Goal: Information Seeking & Learning: Learn about a topic

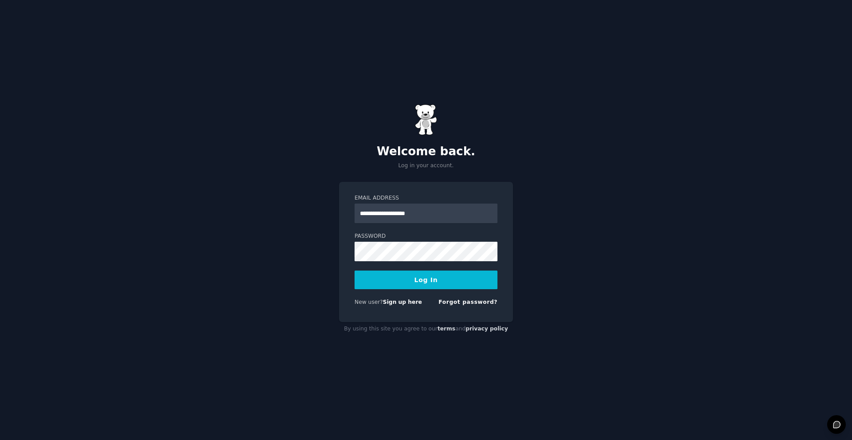
click at [420, 284] on button "Log In" at bounding box center [426, 280] width 143 height 19
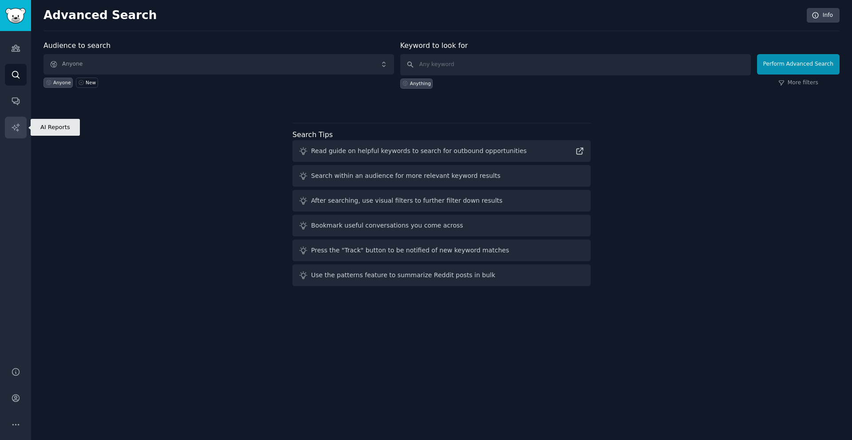
click at [16, 132] on link "AI Reports" at bounding box center [16, 128] width 22 height 22
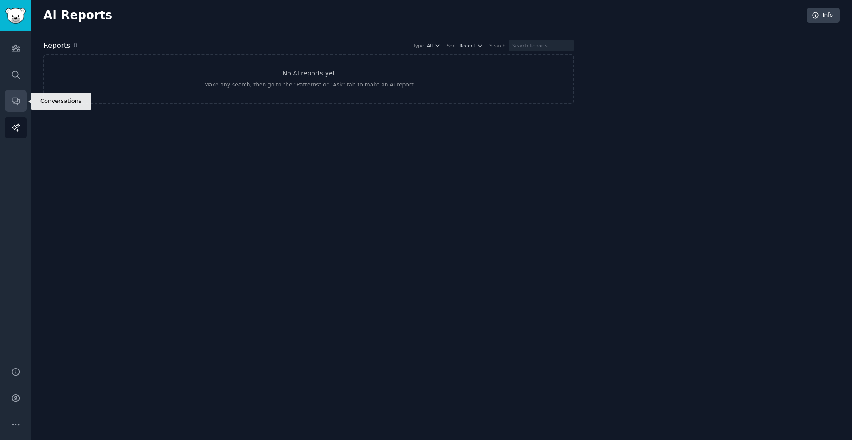
click at [14, 99] on icon "Sidebar" at bounding box center [15, 100] width 9 height 9
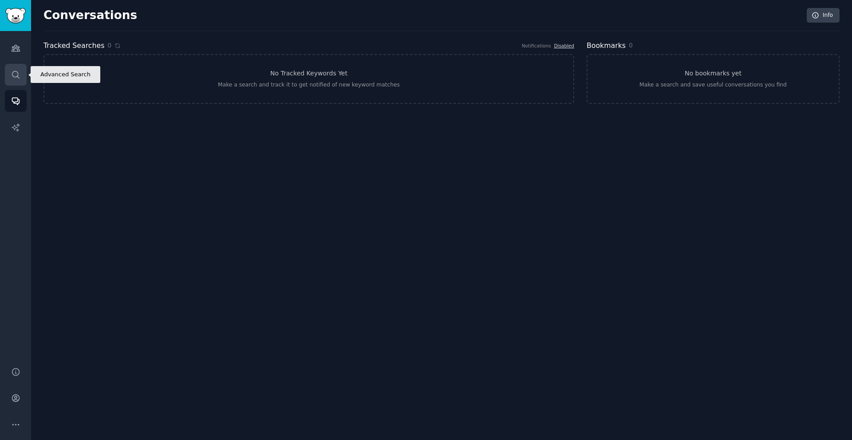
click at [18, 82] on link "Search" at bounding box center [16, 75] width 22 height 22
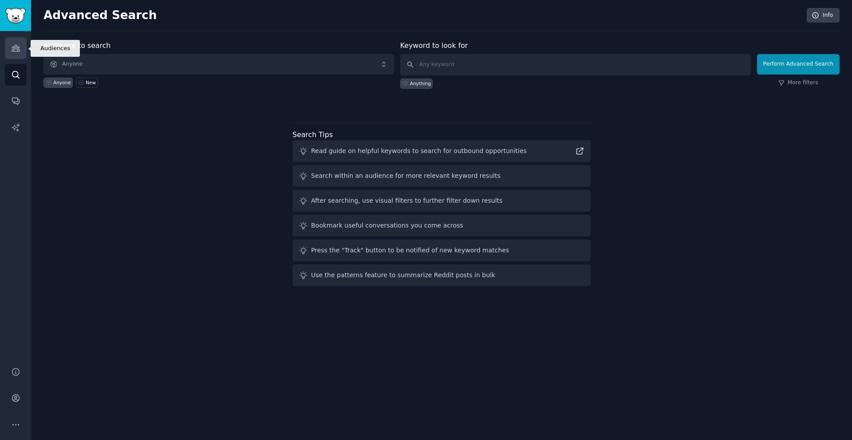
click at [18, 55] on link "Audiences" at bounding box center [16, 48] width 22 height 22
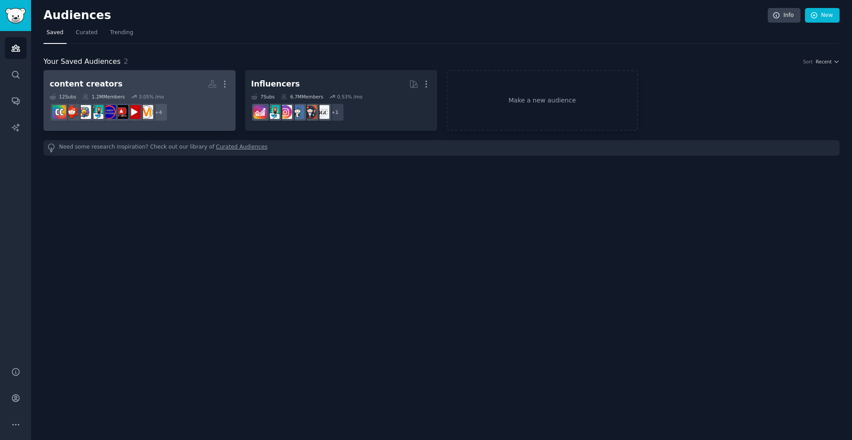
click at [101, 81] on div "content creators" at bounding box center [86, 84] width 73 height 11
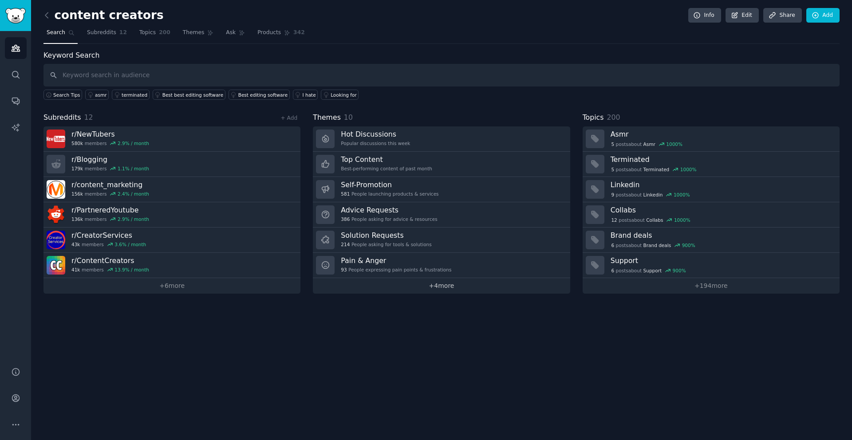
click at [472, 285] on link "+ 4 more" at bounding box center [441, 286] width 257 height 16
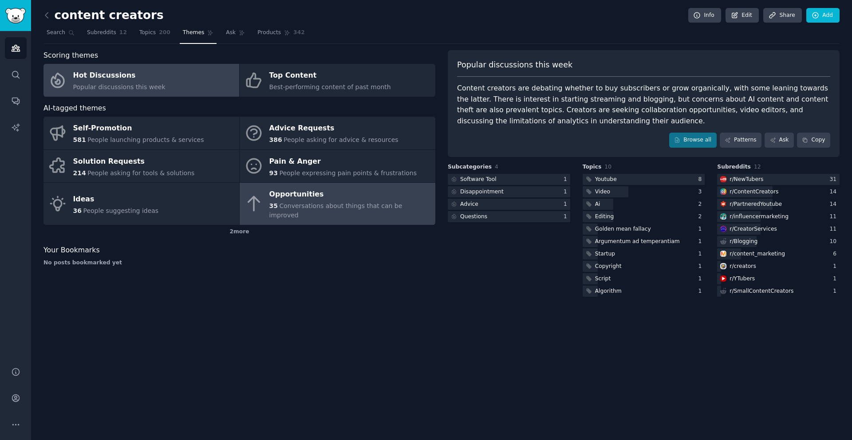
click at [356, 200] on div "Opportunities" at bounding box center [350, 195] width 162 height 14
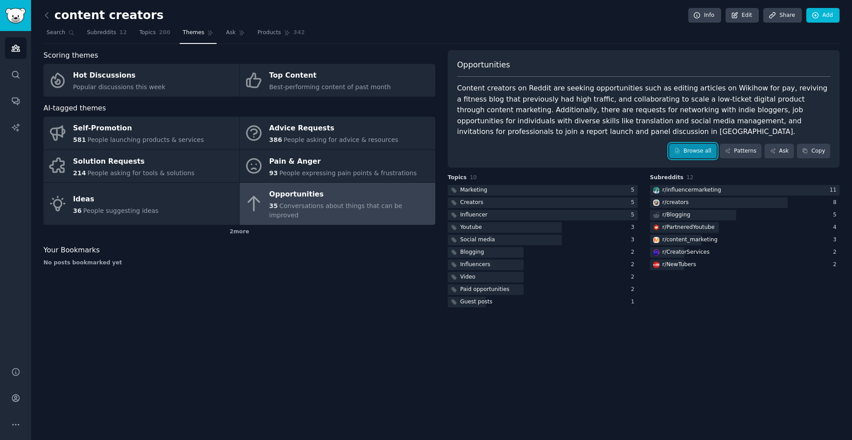
click at [706, 154] on link "Browse all" at bounding box center [692, 151] width 47 height 15
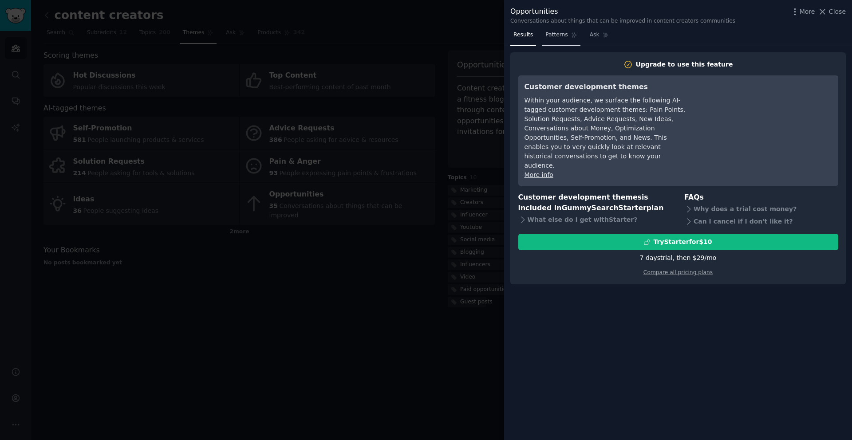
click at [548, 36] on span "Patterns" at bounding box center [557, 35] width 22 height 8
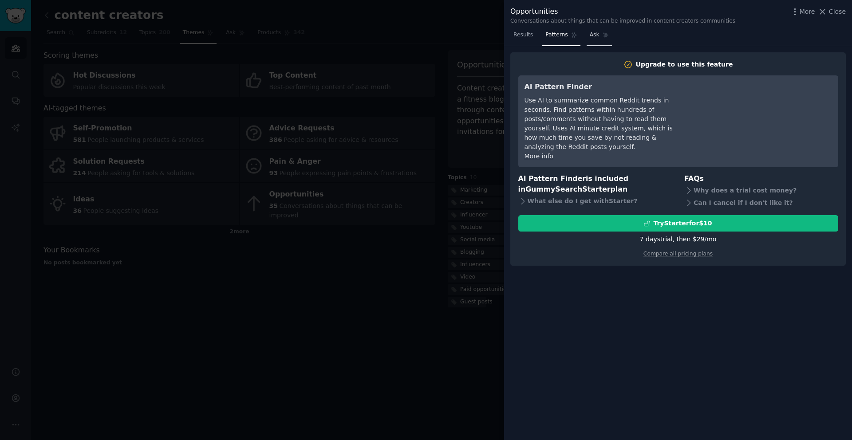
click at [592, 34] on span "Ask" at bounding box center [595, 35] width 10 height 8
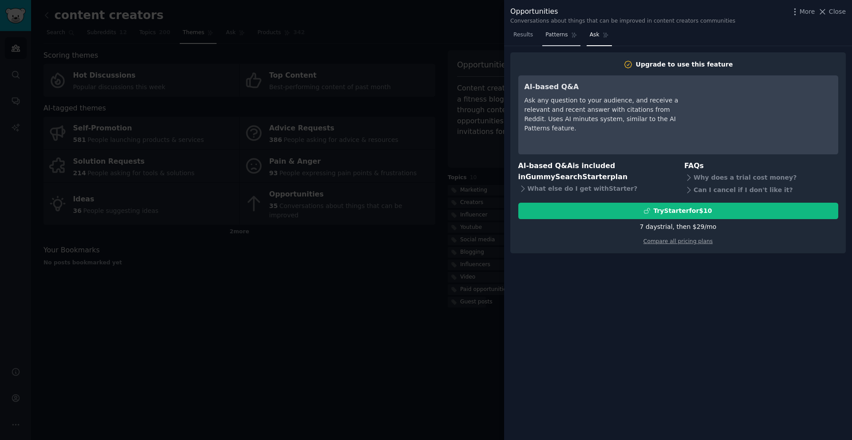
click at [572, 38] on icon at bounding box center [574, 35] width 6 height 6
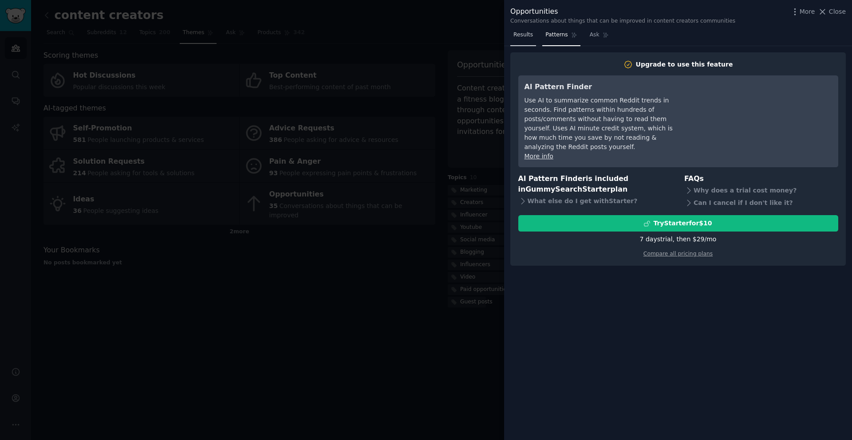
click at [511, 37] on link "Results" at bounding box center [524, 37] width 26 height 18
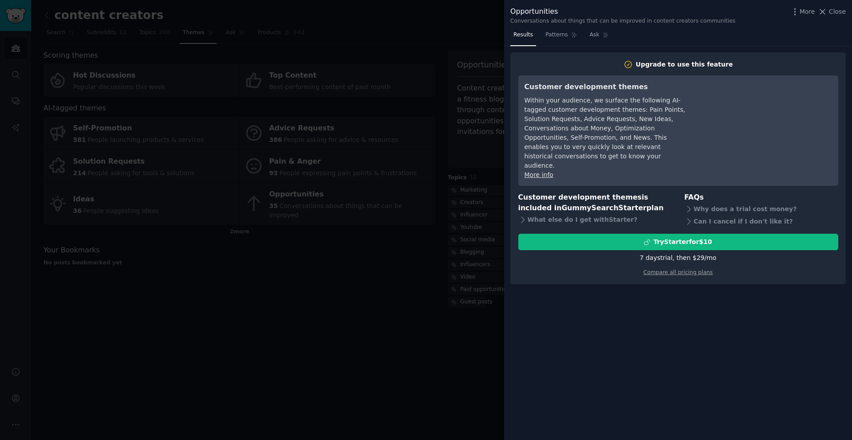
click at [336, 129] on div at bounding box center [426, 220] width 852 height 440
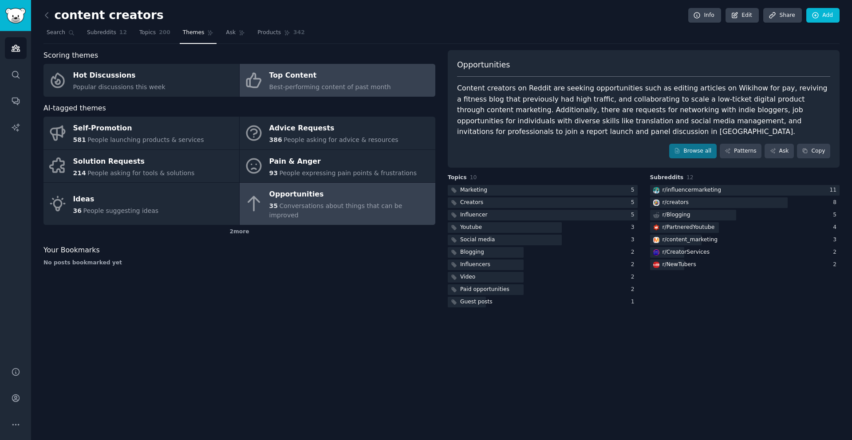
click at [284, 84] on span "Best-performing content of past month" at bounding box center [330, 86] width 122 height 7
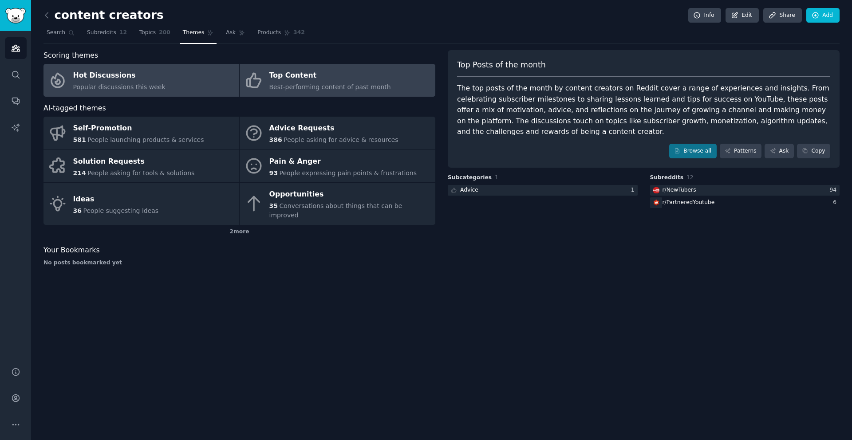
click at [202, 86] on link "Hot Discussions Popular discussions this week" at bounding box center [142, 80] width 196 height 33
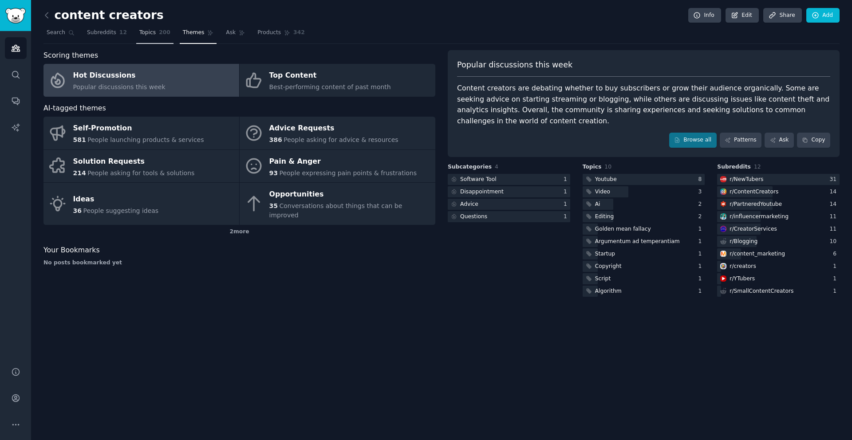
click at [159, 33] on span "200" at bounding box center [165, 33] width 12 height 8
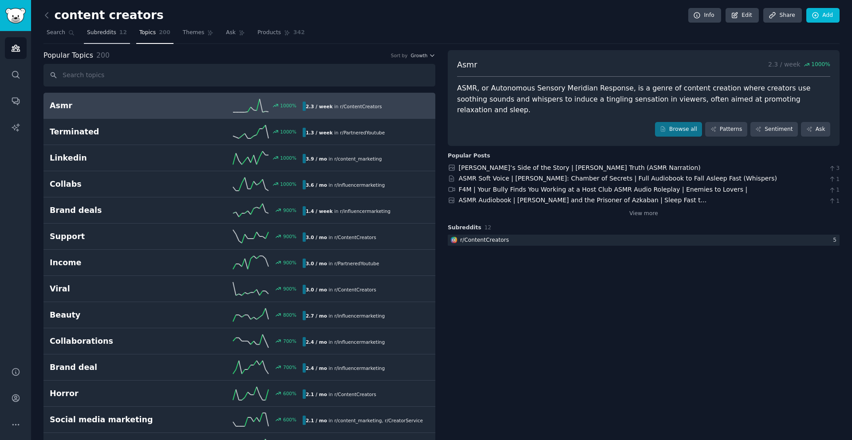
click at [112, 40] on link "Subreddits 12" at bounding box center [107, 35] width 46 height 18
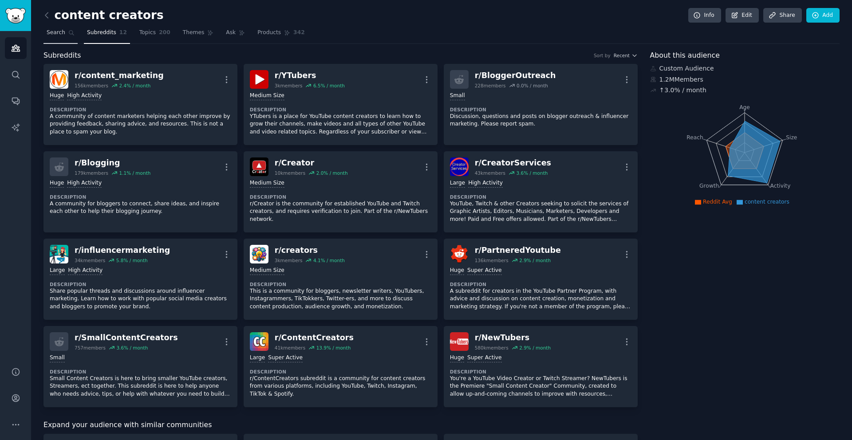
click at [61, 35] on span "Search" at bounding box center [56, 33] width 19 height 8
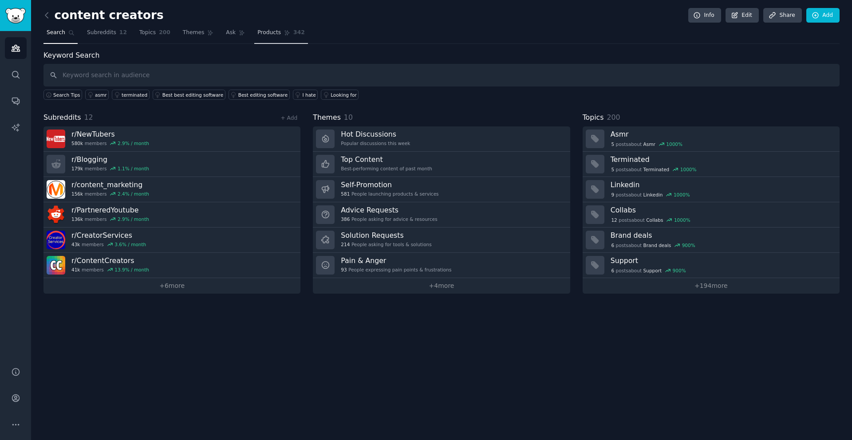
click at [260, 38] on link "Products 342" at bounding box center [280, 35] width 53 height 18
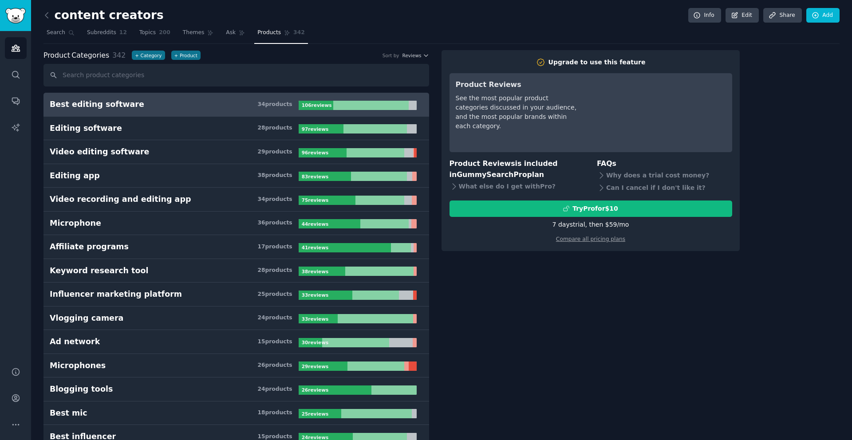
click at [237, 101] on h3 "Best editing software 34 product s" at bounding box center [174, 104] width 249 height 11
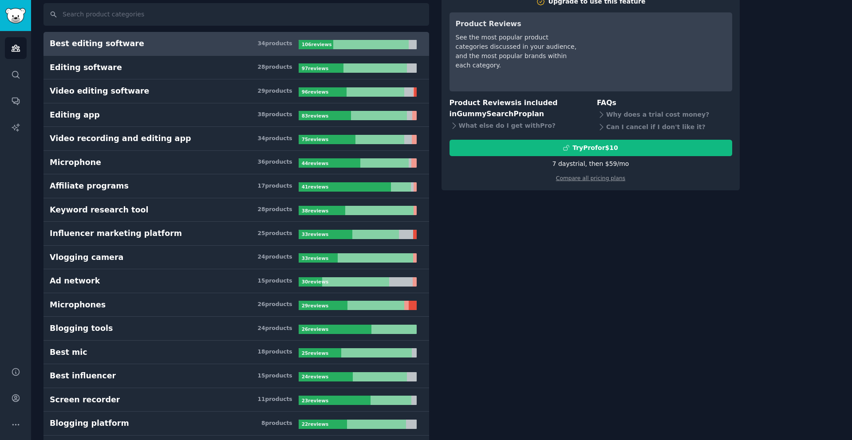
scroll to position [68, 0]
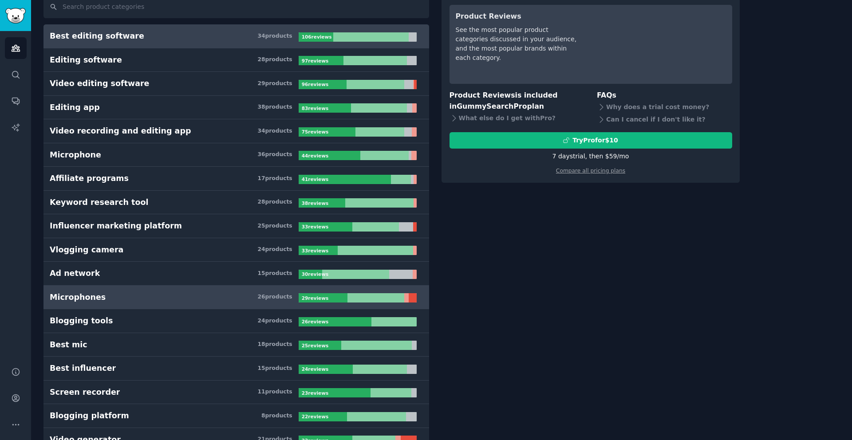
click at [372, 295] on div at bounding box center [376, 297] width 57 height 9
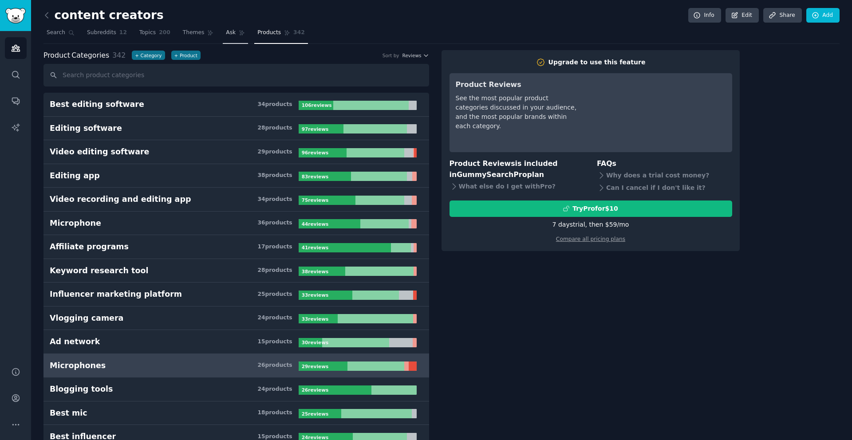
click at [235, 39] on link "Ask" at bounding box center [235, 35] width 25 height 18
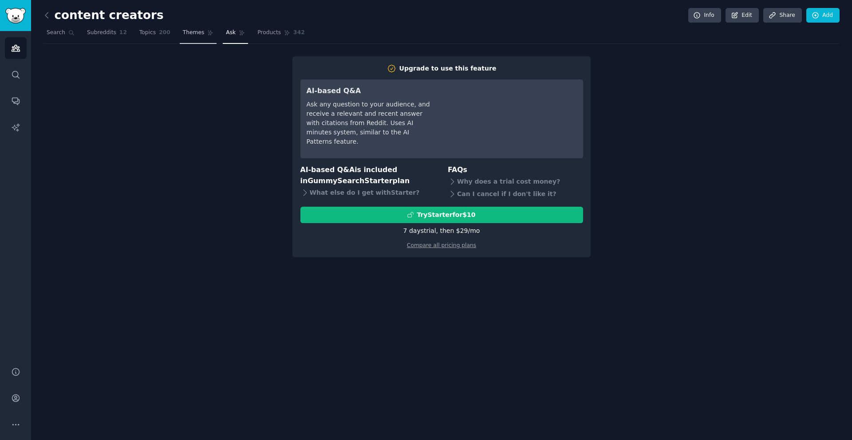
click at [200, 32] on span "Themes" at bounding box center [194, 33] width 22 height 8
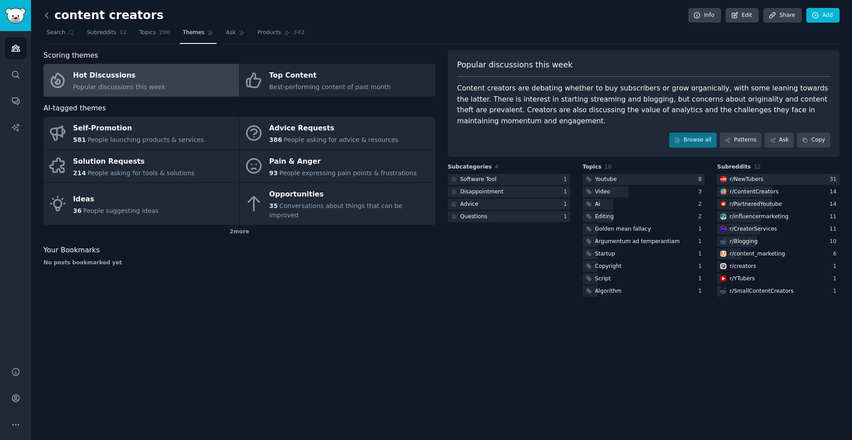
click at [46, 12] on icon at bounding box center [46, 15] width 9 height 9
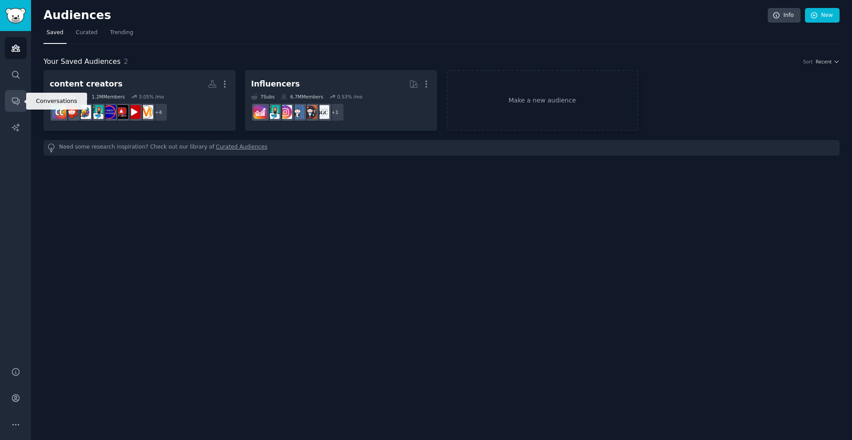
click at [16, 103] on icon "Sidebar" at bounding box center [15, 100] width 9 height 9
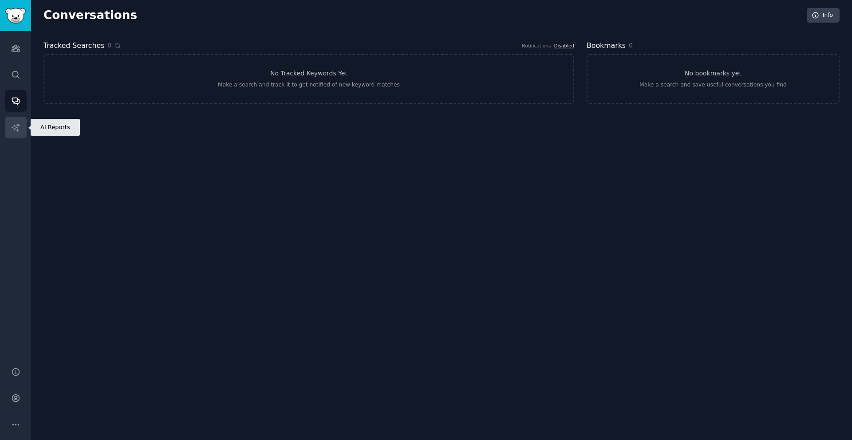
click at [14, 123] on icon "Sidebar" at bounding box center [15, 127] width 9 height 9
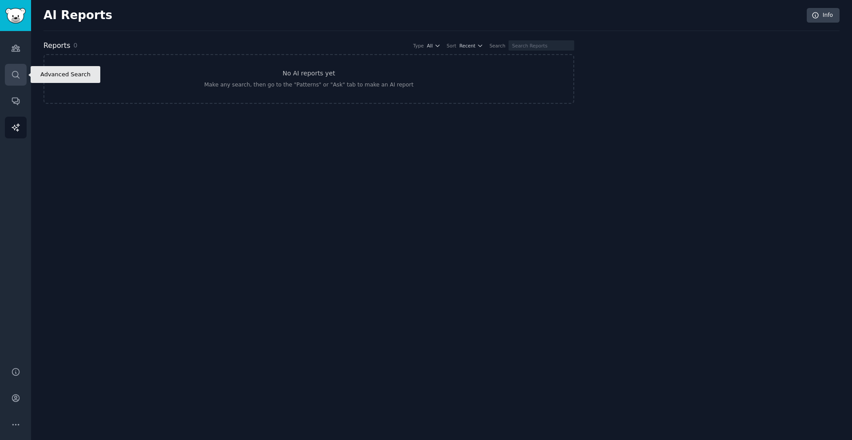
click at [22, 79] on link "Search" at bounding box center [16, 75] width 22 height 22
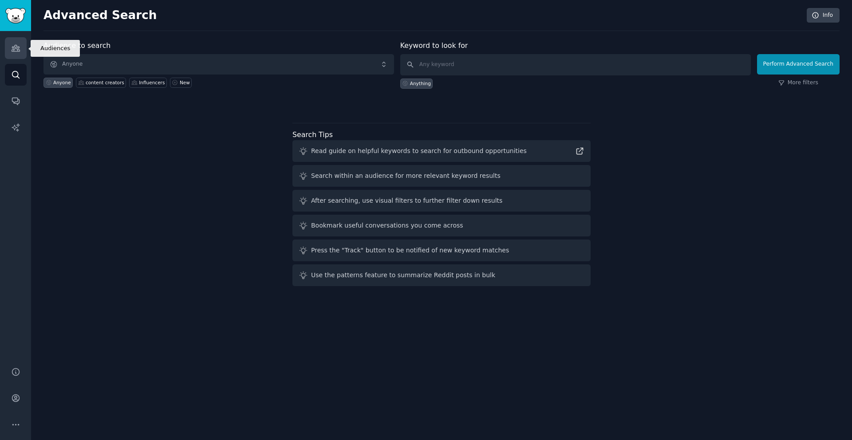
click at [22, 50] on link "Audiences" at bounding box center [16, 48] width 22 height 22
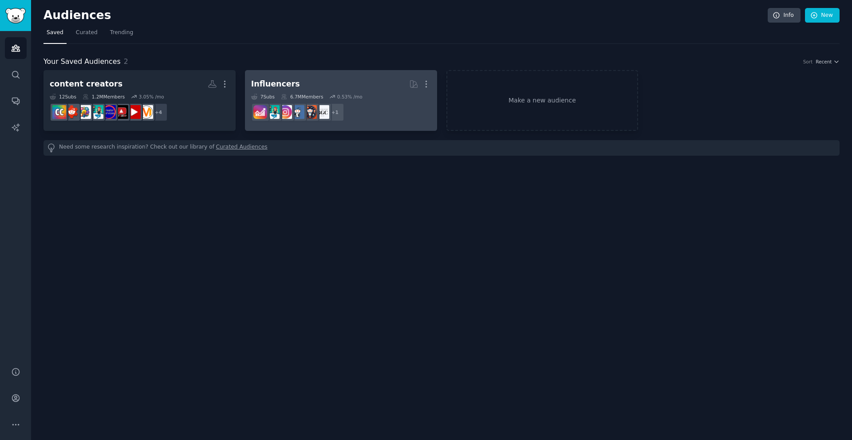
click at [275, 79] on div "Influencers" at bounding box center [275, 84] width 49 height 11
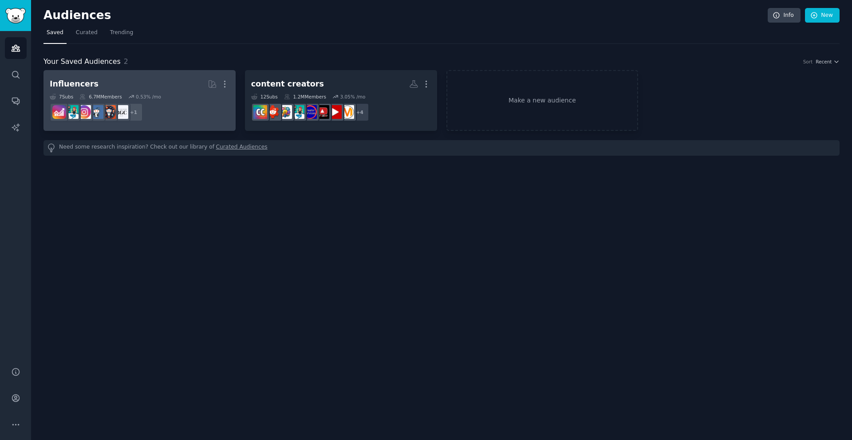
click at [159, 77] on h2 "Influencers More" at bounding box center [140, 84] width 180 height 16
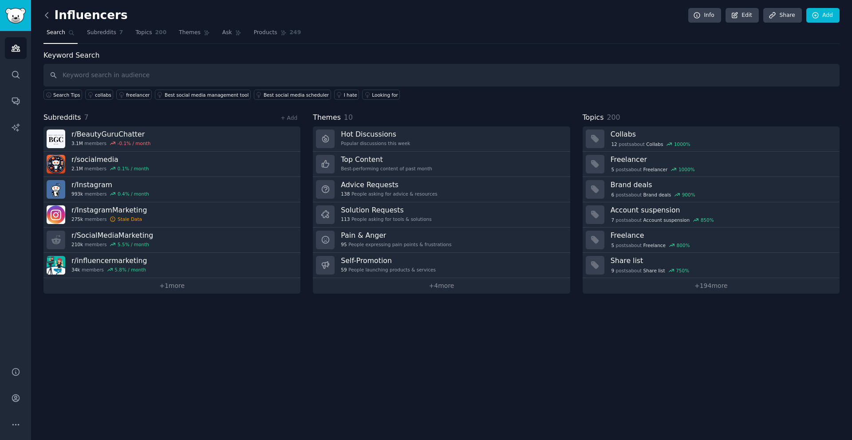
click at [47, 14] on icon at bounding box center [46, 15] width 9 height 9
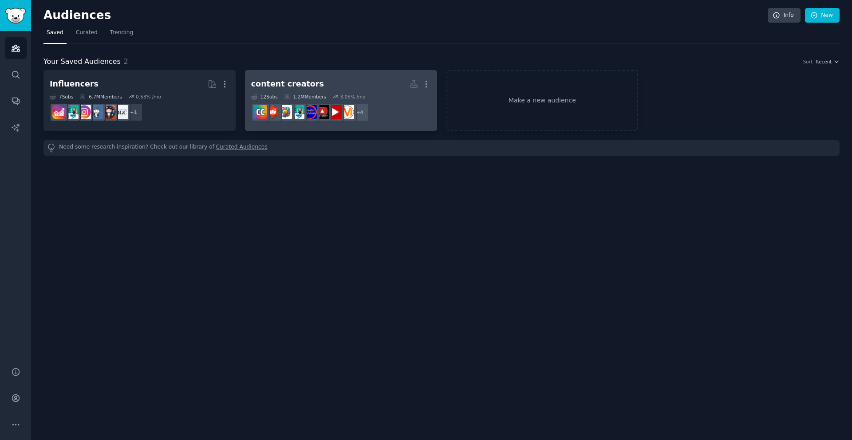
click at [316, 87] on h2 "content creators More" at bounding box center [341, 84] width 180 height 16
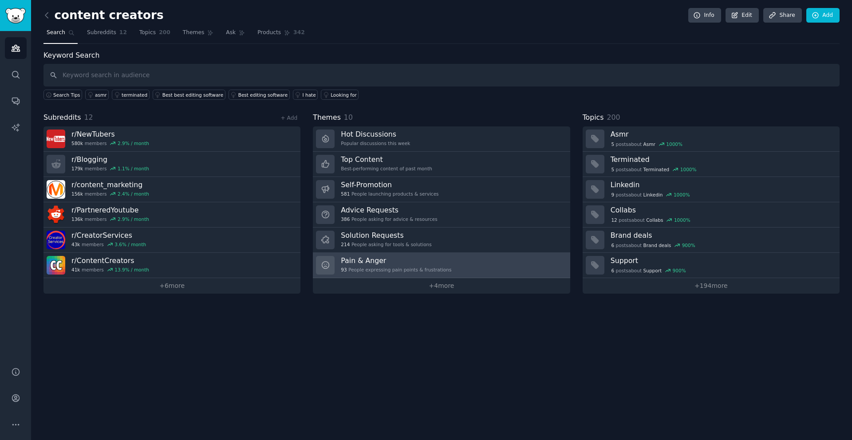
click at [378, 271] on div "93 People expressing pain points & frustrations" at bounding box center [396, 270] width 111 height 6
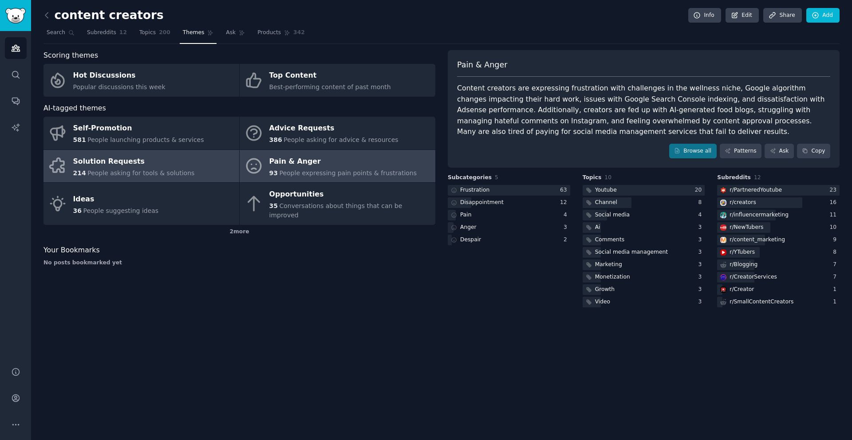
click at [173, 166] on div "Solution Requests" at bounding box center [134, 161] width 122 height 14
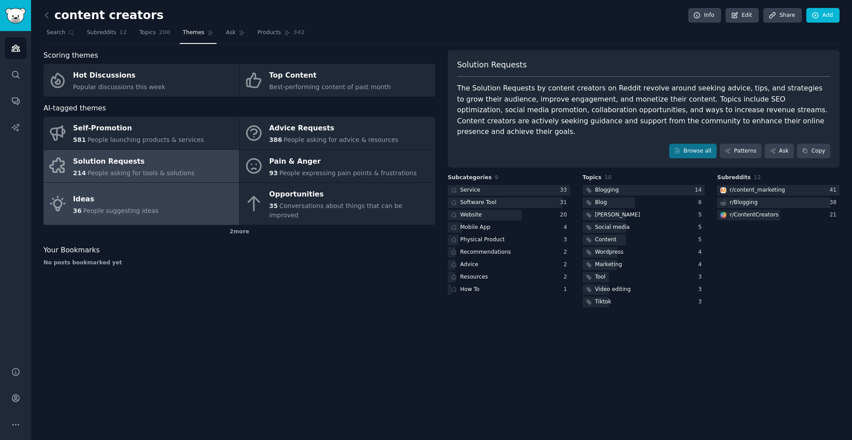
click at [176, 190] on link "Ideas 36 People suggesting ideas" at bounding box center [142, 204] width 196 height 42
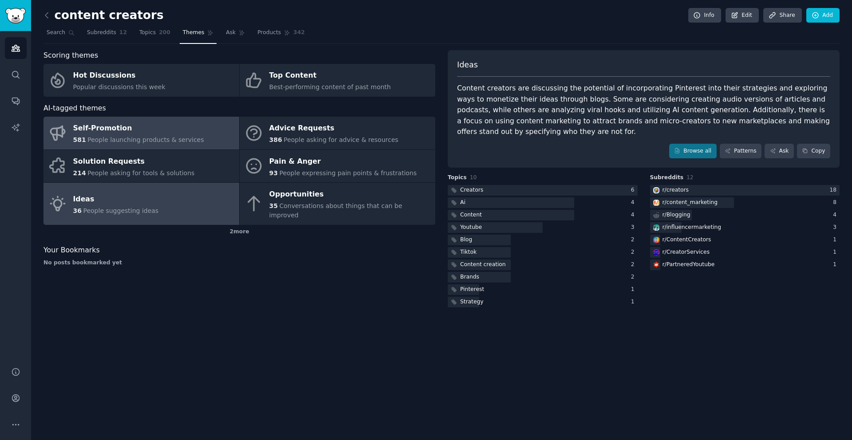
click at [170, 142] on span "People launching products & services" at bounding box center [145, 139] width 116 height 7
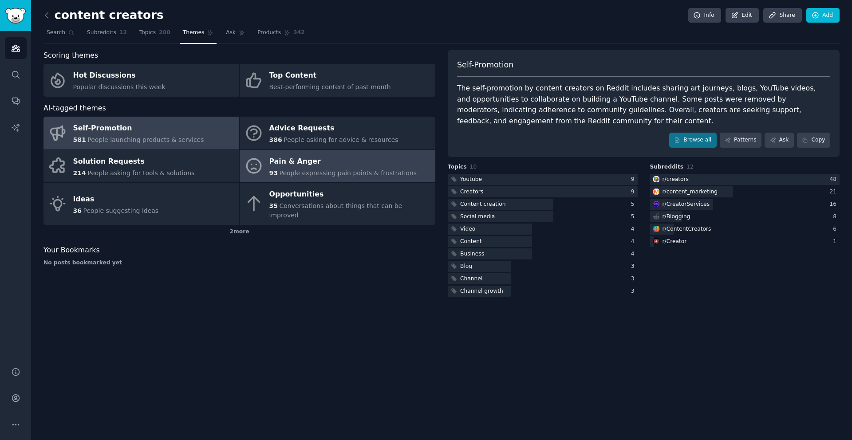
click at [269, 166] on link "Pain & Anger 93 People expressing pain points & frustrations" at bounding box center [338, 166] width 196 height 33
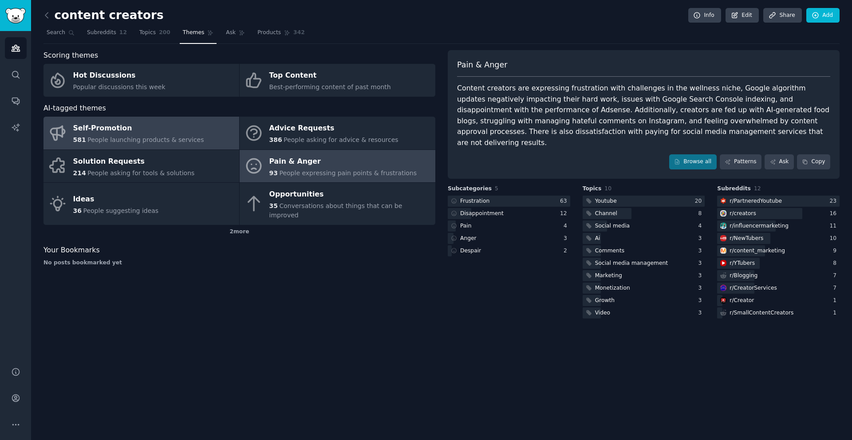
click at [180, 141] on span "People launching products & services" at bounding box center [145, 139] width 116 height 7
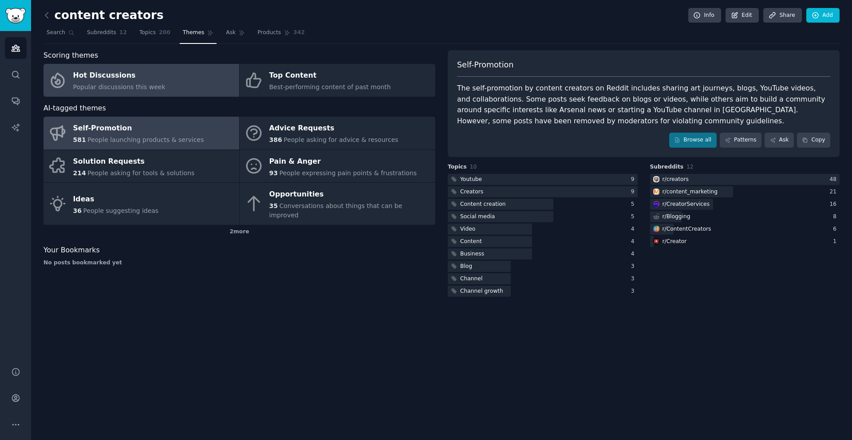
click at [182, 81] on link "Hot Discussions Popular discussions this week" at bounding box center [142, 80] width 196 height 33
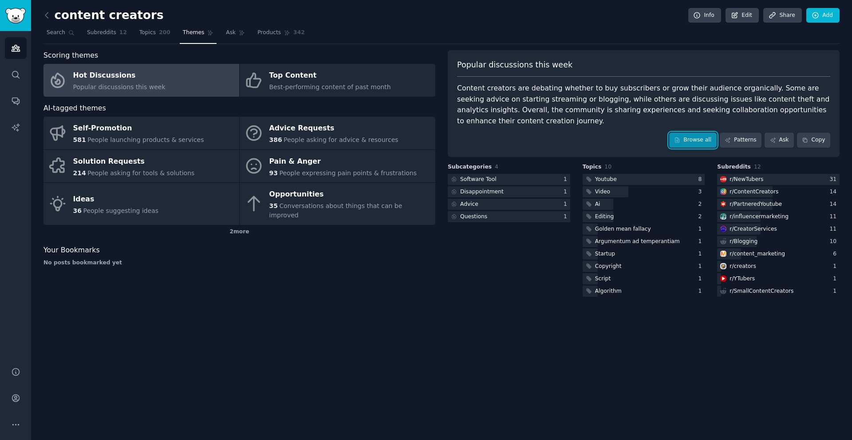
click at [685, 139] on link "Browse all" at bounding box center [692, 140] width 47 height 15
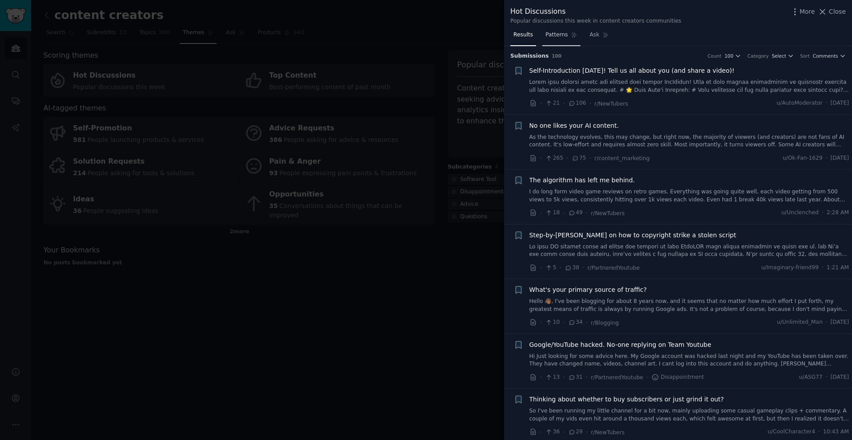
click at [559, 42] on link "Patterns" at bounding box center [561, 37] width 38 height 18
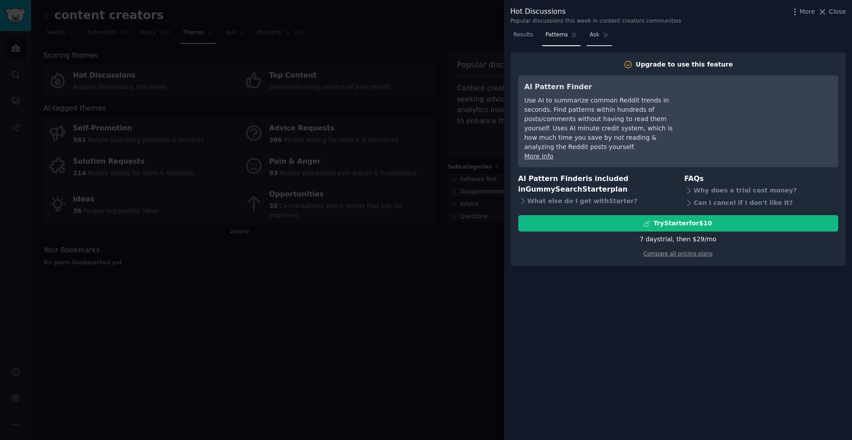
click at [598, 37] on span "Ask" at bounding box center [595, 35] width 10 height 8
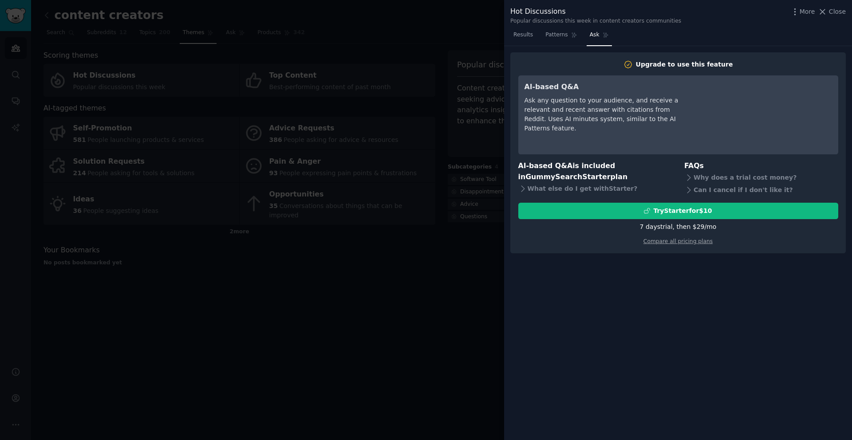
click at [536, 36] on nav "Results Patterns Ask" at bounding box center [562, 37] width 102 height 18
click at [533, 36] on link "Results" at bounding box center [524, 37] width 26 height 18
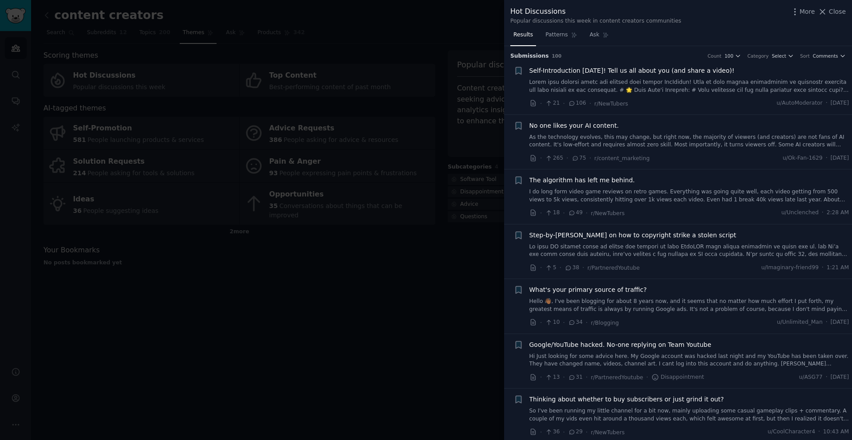
click at [690, 136] on link "As the technology evolves, this may change, but right now, the majority of view…" at bounding box center [690, 142] width 320 height 16
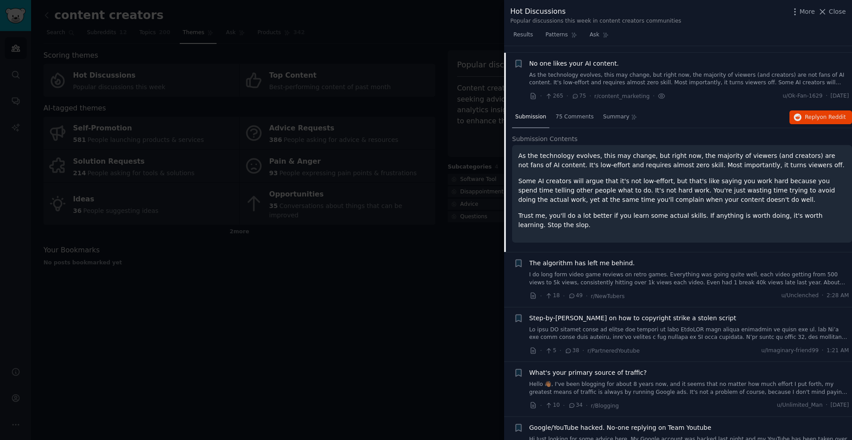
scroll to position [69, 0]
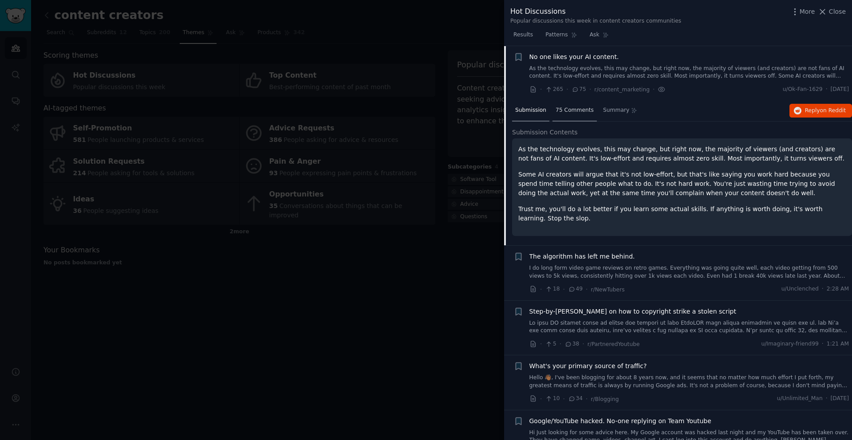
click at [585, 107] on span "75 Comments" at bounding box center [575, 111] width 38 height 8
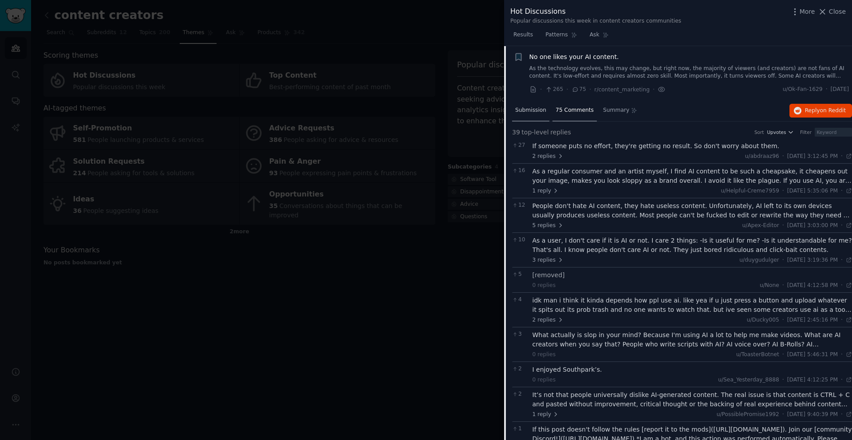
click at [526, 108] on span "Submission" at bounding box center [530, 111] width 31 height 8
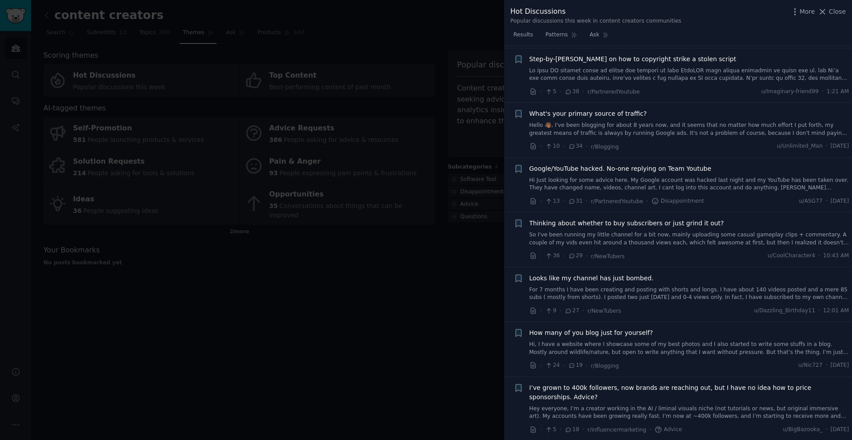
scroll to position [323, 0]
click at [434, 105] on div at bounding box center [426, 220] width 852 height 440
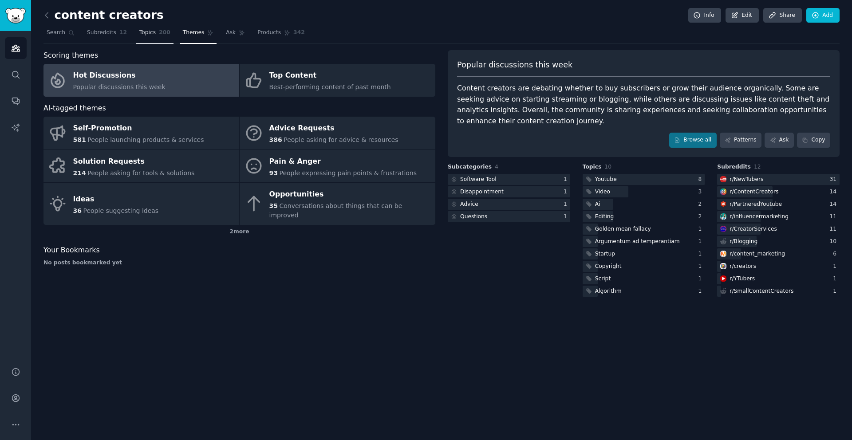
click at [144, 30] on span "Topics" at bounding box center [147, 33] width 16 height 8
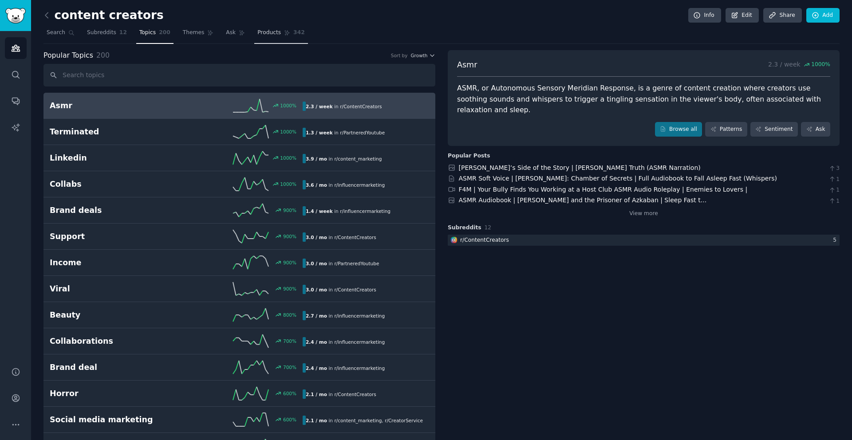
click at [264, 39] on link "Products 342" at bounding box center [280, 35] width 53 height 18
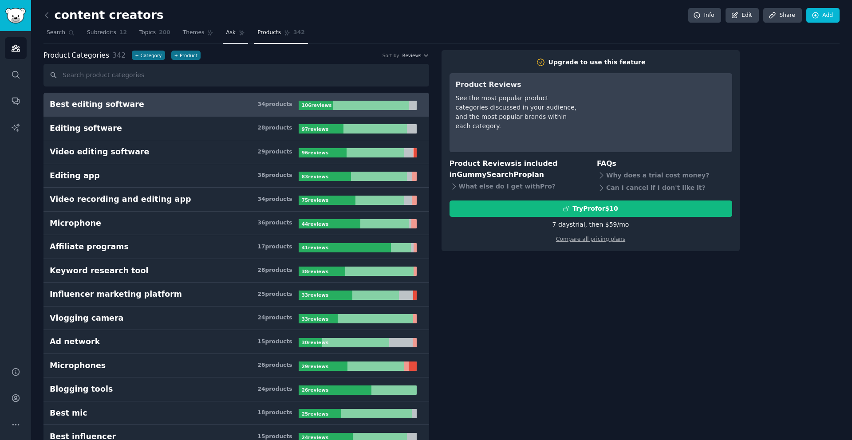
click at [243, 40] on link "Ask" at bounding box center [235, 35] width 25 height 18
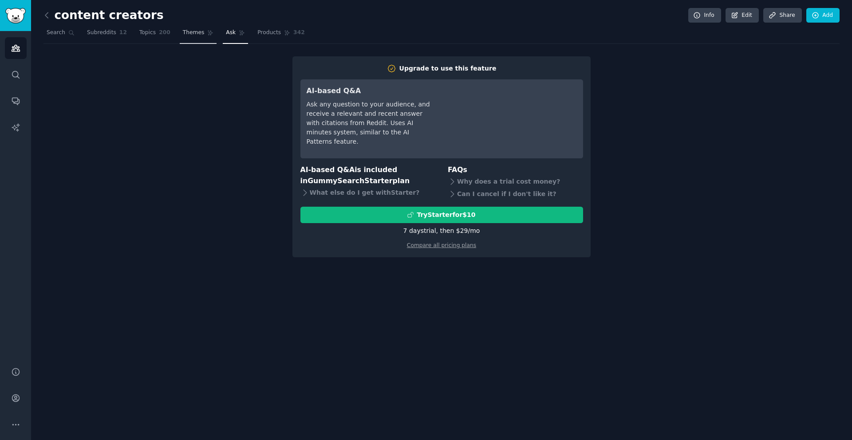
click at [200, 36] on span "Themes" at bounding box center [194, 33] width 22 height 8
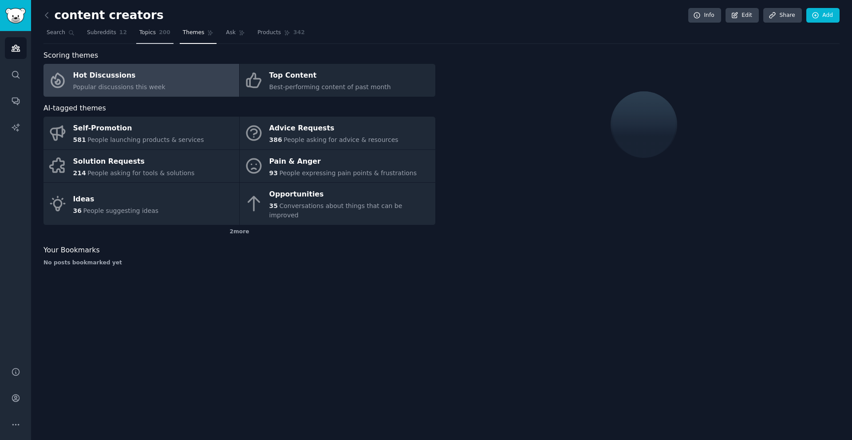
click at [165, 34] on span "200" at bounding box center [165, 33] width 12 height 8
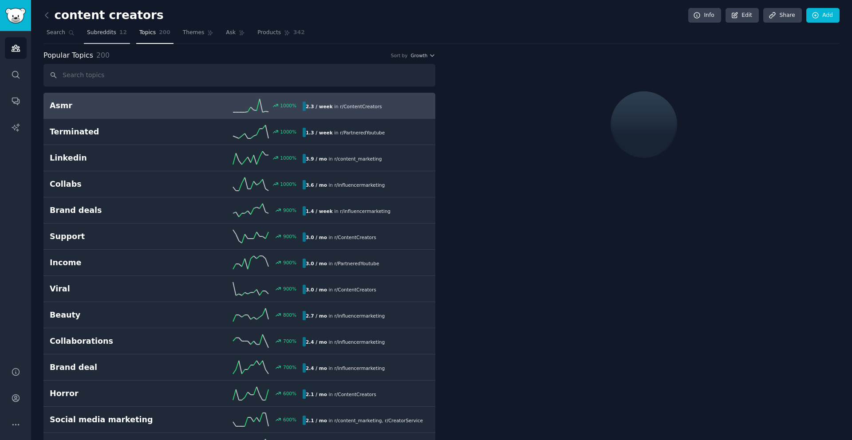
click at [114, 37] on link "Subreddits 12" at bounding box center [107, 35] width 46 height 18
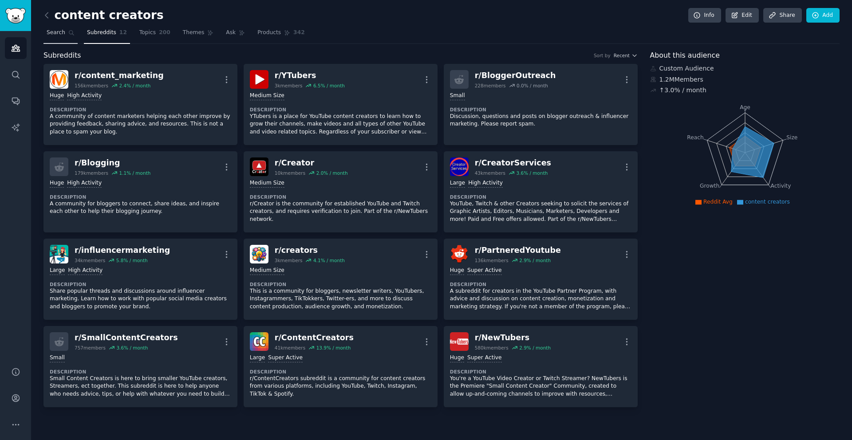
click at [53, 39] on link "Search" at bounding box center [61, 35] width 34 height 18
